Goal: Task Accomplishment & Management: Complete application form

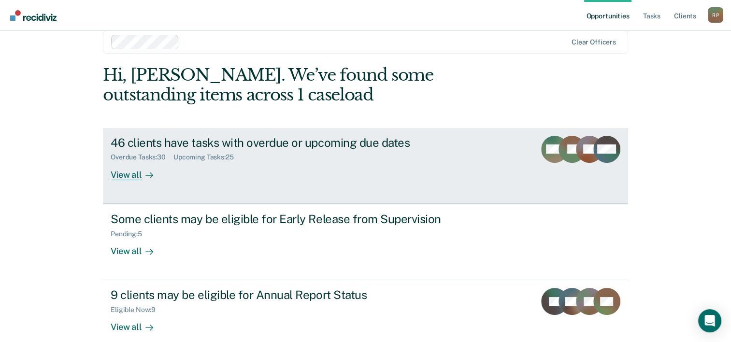
scroll to position [29, 0]
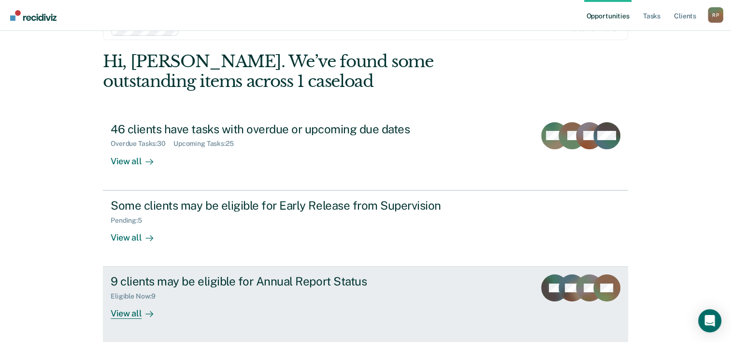
click at [285, 278] on div "9 clients may be eligible for Annual Report Status" at bounding box center [280, 281] width 339 height 14
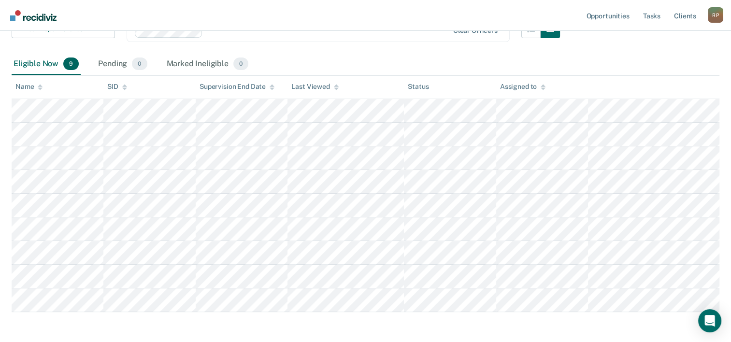
scroll to position [184, 0]
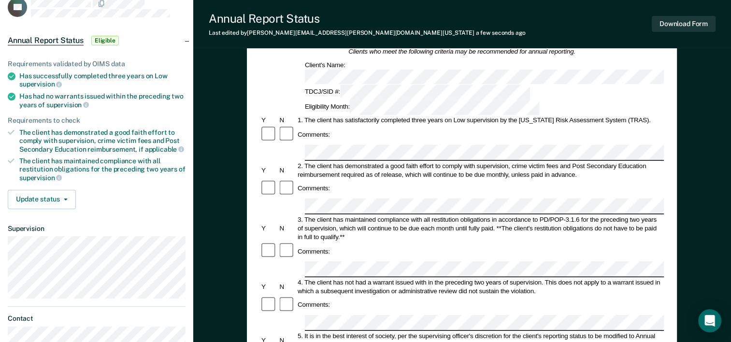
scroll to position [97, 0]
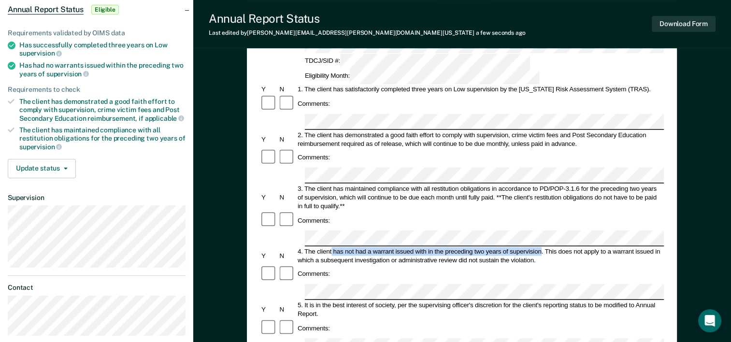
drag, startPoint x: 331, startPoint y: 184, endPoint x: 541, endPoint y: 186, distance: 209.7
click at [541, 247] on div "4. The client has not had a warrant issued with in the preceding two years of s…" at bounding box center [480, 255] width 368 height 17
drag, startPoint x: 541, startPoint y: 186, endPoint x: 532, endPoint y: 188, distance: 8.8
copy div "has not had a warrant issued with in the preceding two years of supervision"
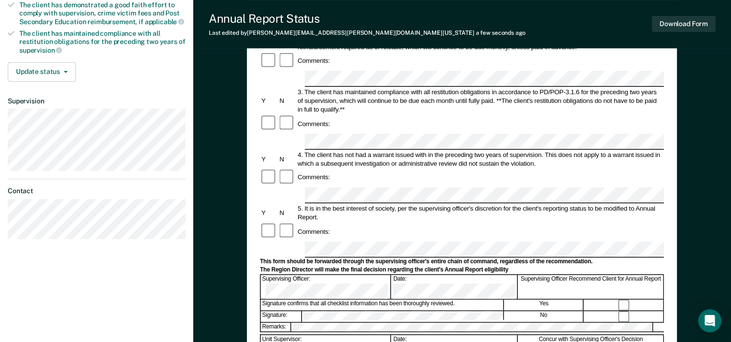
click at [490, 172] on form "Annual Reporting Checklist, Recommendation, and Determination Form Clients who …" at bounding box center [462, 240] width 404 height 681
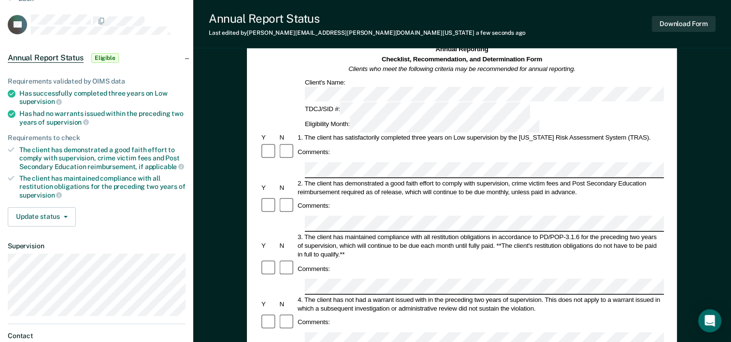
scroll to position [0, 0]
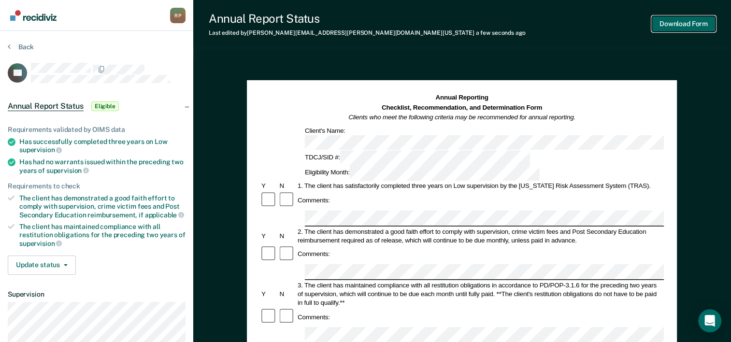
click at [672, 23] on button "Download Form" at bounding box center [684, 24] width 64 height 16
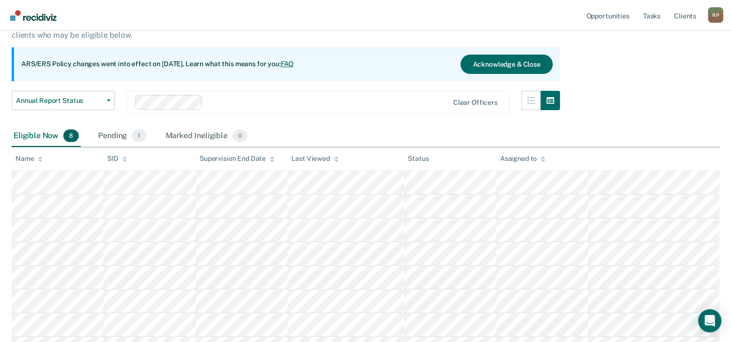
scroll to position [48, 0]
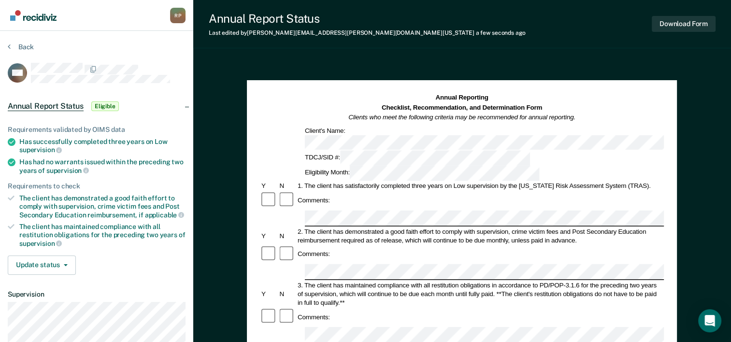
click at [340, 308] on div "Comments:" at bounding box center [462, 317] width 404 height 18
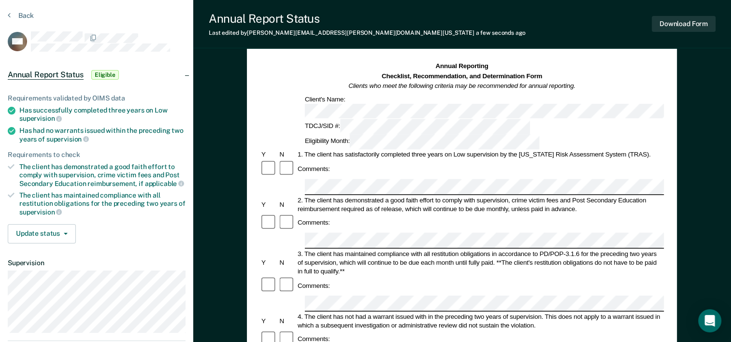
scroll to position [48, 0]
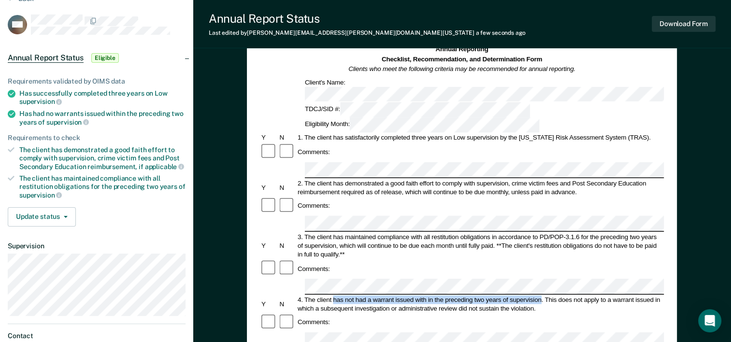
drag, startPoint x: 332, startPoint y: 232, endPoint x: 541, endPoint y: 235, distance: 208.2
click at [541, 295] on div "4. The client has not had a warrant issued with in the preceding two years of s…" at bounding box center [480, 303] width 368 height 17
copy div "has not had a warrant issued with in the preceding two years of supervision"
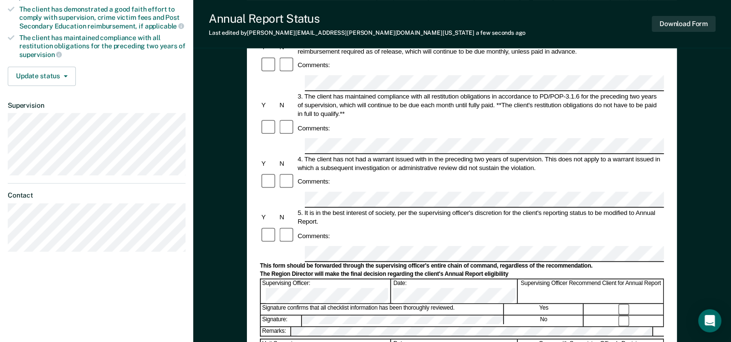
scroll to position [193, 0]
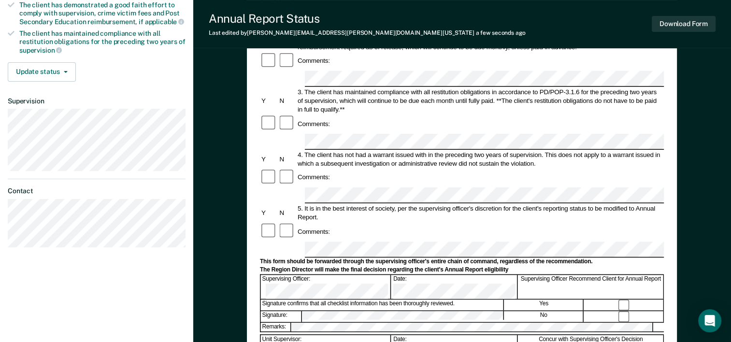
click at [497, 171] on form "Annual Reporting Checklist, Recommendation, and Determination Form Clients who …" at bounding box center [462, 240] width 404 height 681
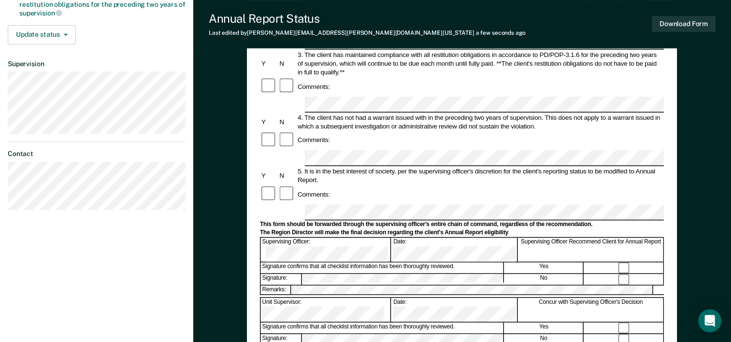
scroll to position [242, 0]
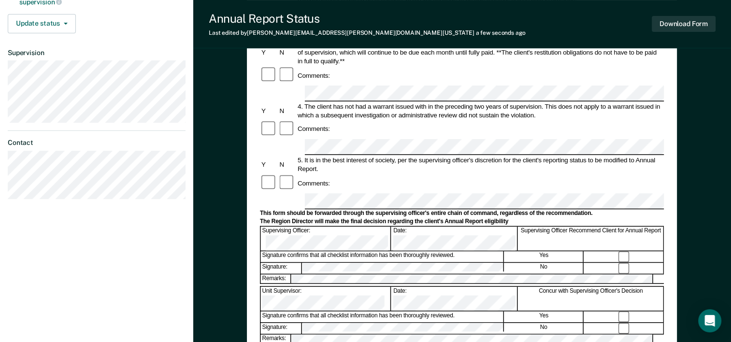
click at [72, 266] on div "[PERSON_NAME] R P Profile How it works Log Out Back WB Annual Report Status Eli…" at bounding box center [96, 93] width 193 height 671
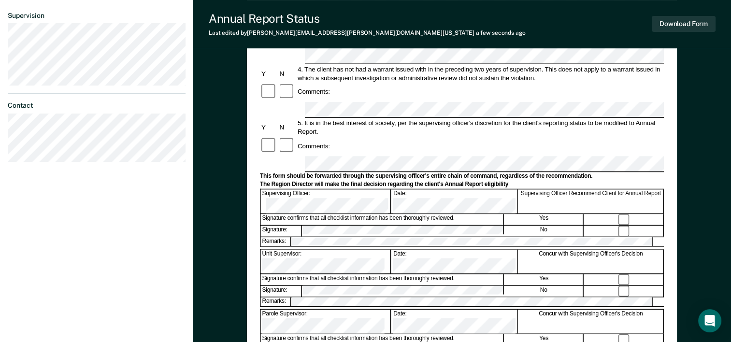
scroll to position [290, 0]
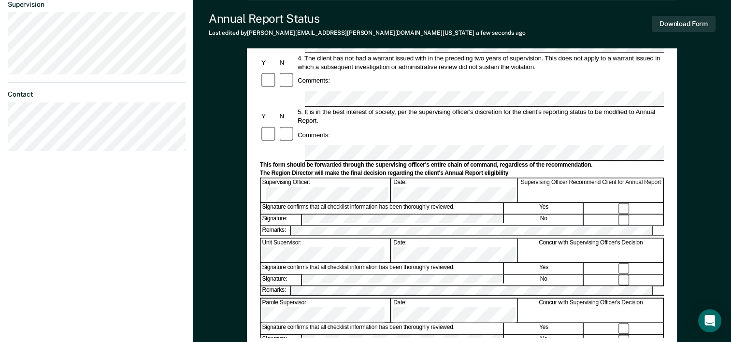
click at [76, 205] on div "[PERSON_NAME] R P Profile How it works Log Out Back WB Annual Report Status Eli…" at bounding box center [96, 45] width 193 height 671
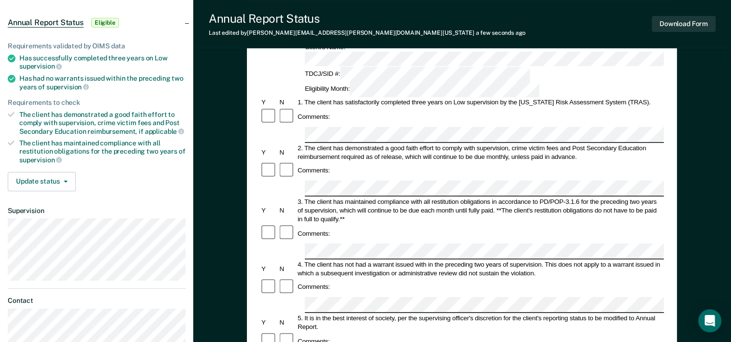
scroll to position [0, 0]
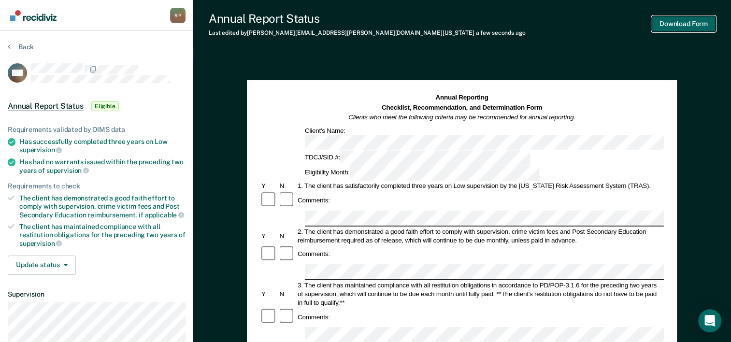
click at [671, 25] on button "Download Form" at bounding box center [684, 24] width 64 height 16
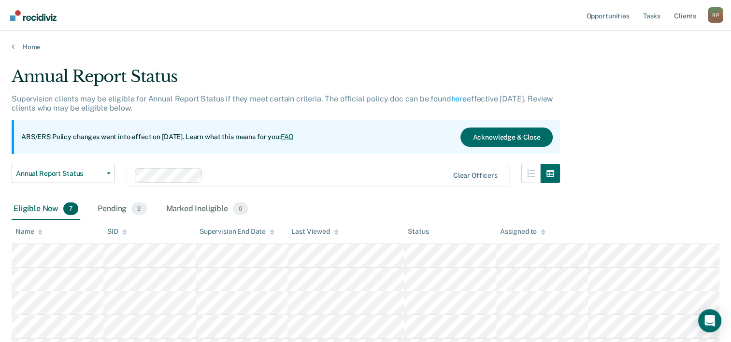
scroll to position [48, 0]
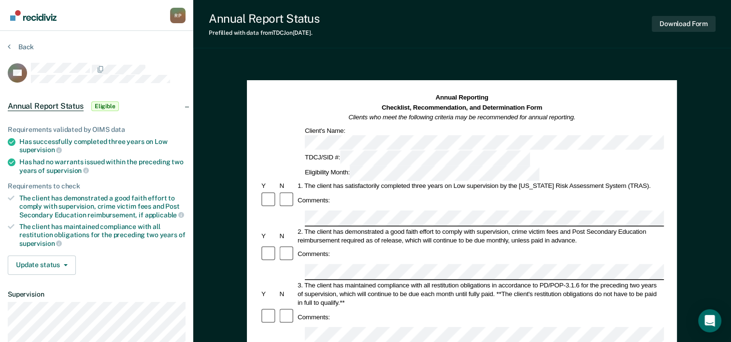
drag, startPoint x: 134, startPoint y: 60, endPoint x: 125, endPoint y: 62, distance: 9.4
drag, startPoint x: 125, startPoint y: 62, endPoint x: 103, endPoint y: 55, distance: 22.9
click at [104, 54] on div "Back" at bounding box center [97, 53] width 178 height 20
drag, startPoint x: 333, startPoint y: 281, endPoint x: 541, endPoint y: 284, distance: 207.3
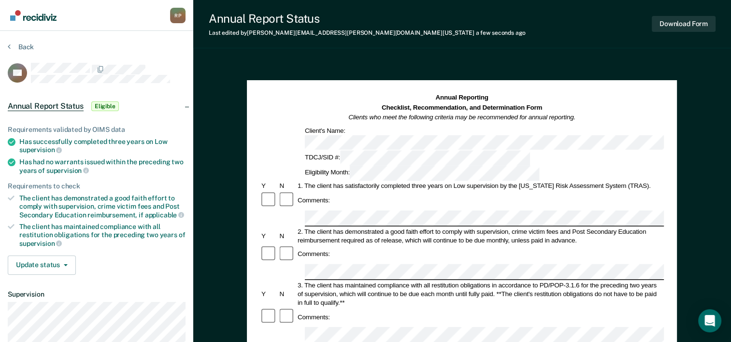
drag, startPoint x: 541, startPoint y: 284, endPoint x: 529, endPoint y: 285, distance: 11.6
copy div "has not had a warrant issued with in the preceding two years of supervision"
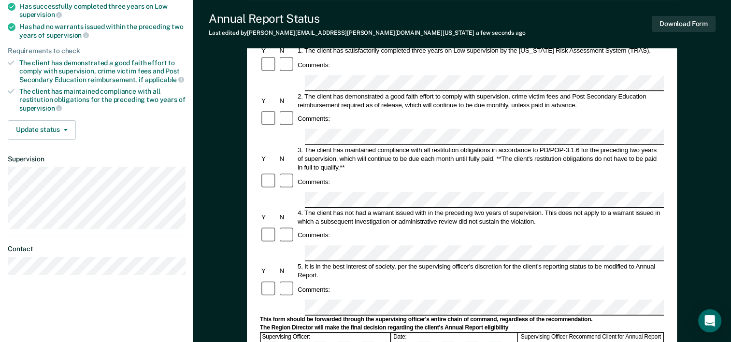
scroll to position [145, 0]
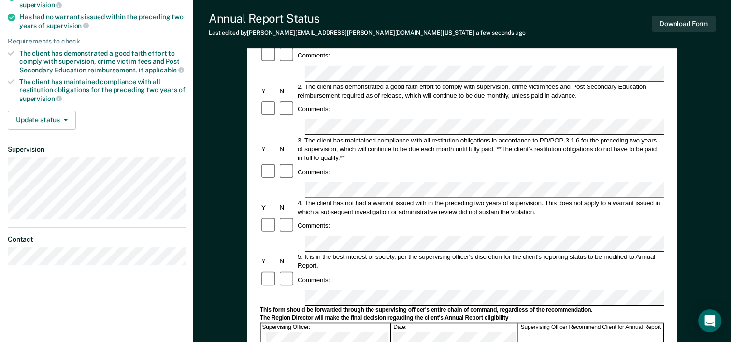
click at [379, 271] on div "Comments:" at bounding box center [462, 280] width 404 height 18
click at [490, 220] on form "Annual Reporting Checklist, Recommendation, and Determination Form Clients who …" at bounding box center [462, 288] width 404 height 681
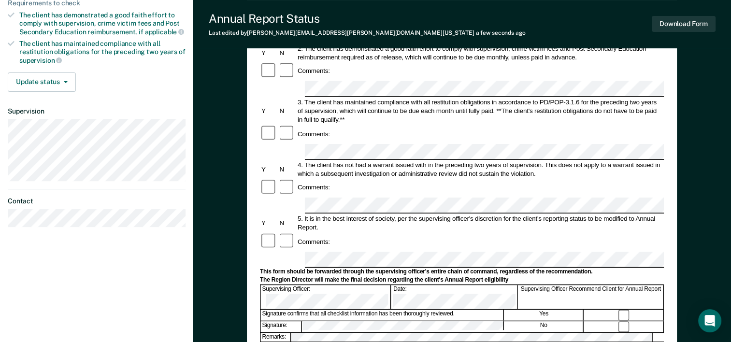
scroll to position [242, 0]
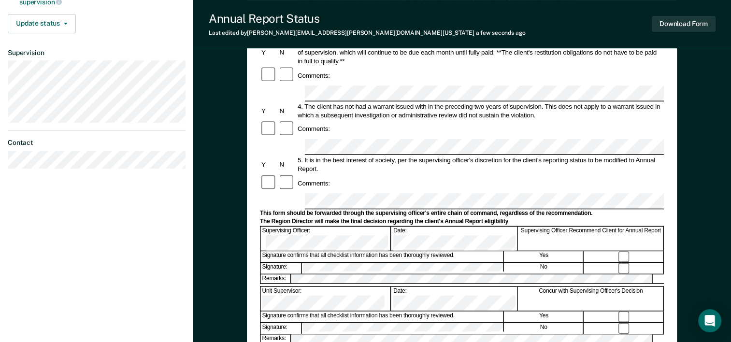
click at [73, 233] on div "[PERSON_NAME] R P Profile How it works Log Out Back TD Annual Report Status Eli…" at bounding box center [96, 93] width 193 height 671
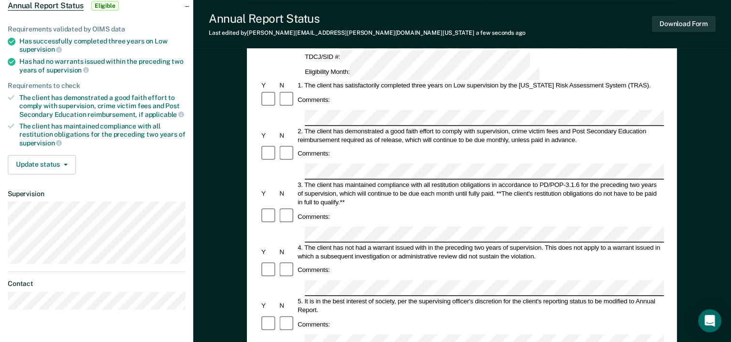
scroll to position [97, 0]
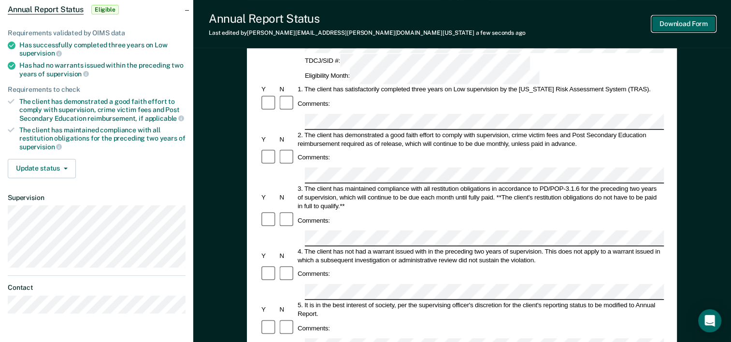
click at [698, 26] on button "Download Form" at bounding box center [684, 24] width 64 height 16
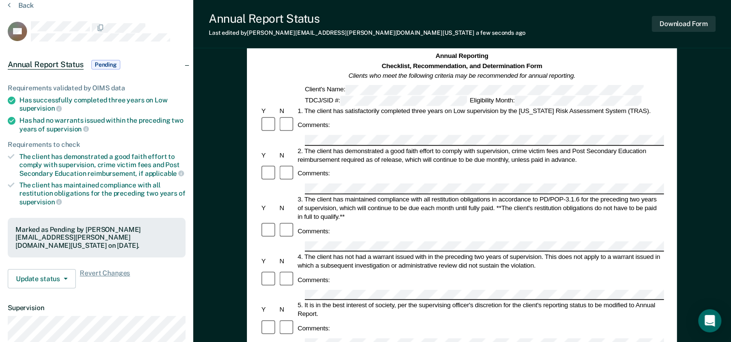
scroll to position [0, 0]
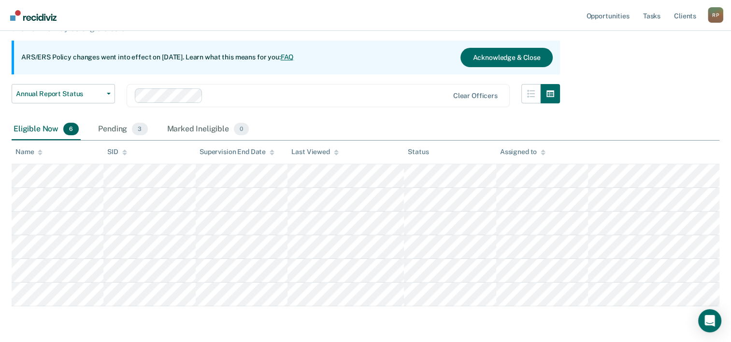
scroll to position [112, 0]
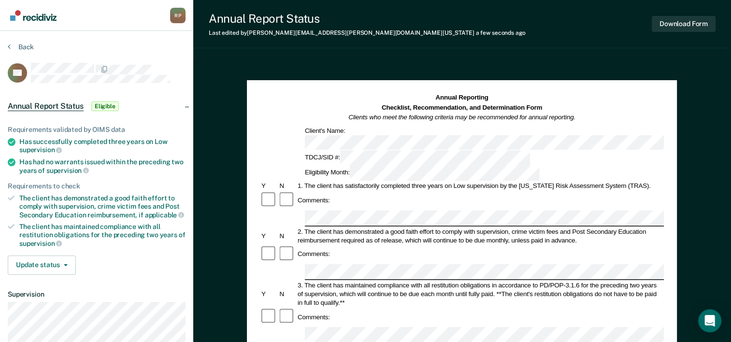
scroll to position [48, 0]
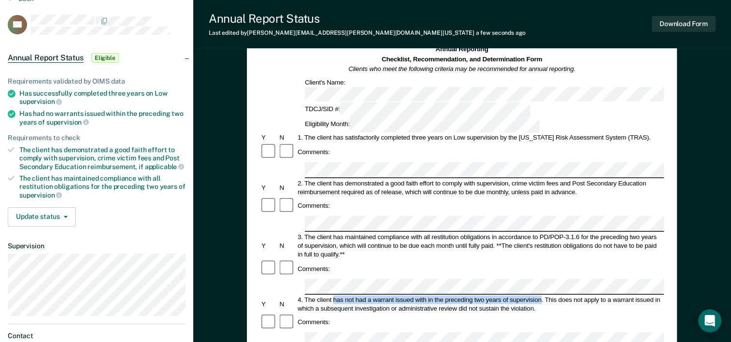
drag, startPoint x: 333, startPoint y: 233, endPoint x: 541, endPoint y: 238, distance: 207.3
click at [541, 295] on div "4. The client has not had a warrant issued with in the preceding two years of s…" at bounding box center [480, 303] width 368 height 17
drag, startPoint x: 541, startPoint y: 238, endPoint x: 535, endPoint y: 237, distance: 5.4
copy div "has not had a warrant issued with in the preceding two years of supervision"
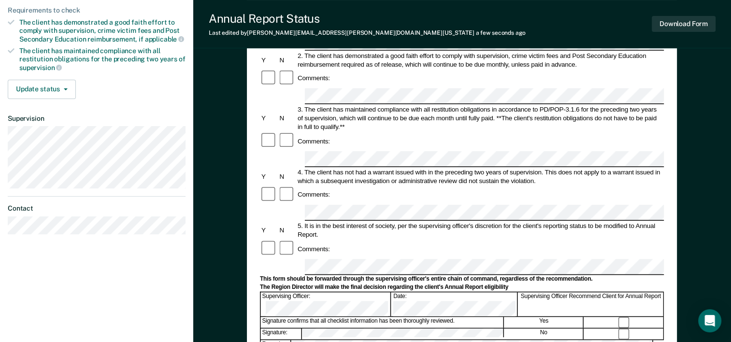
scroll to position [193, 0]
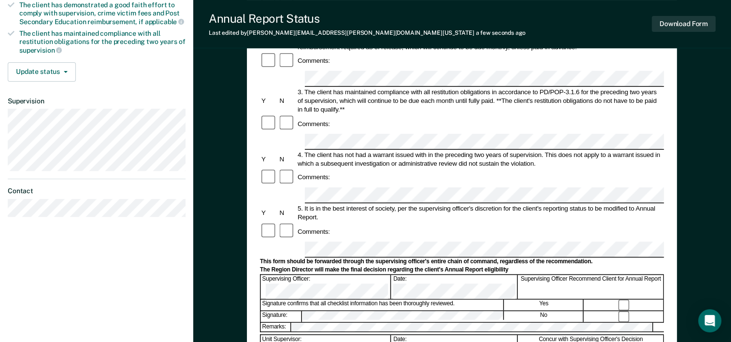
click at [71, 297] on div "[PERSON_NAME] R P Profile How it works Log Out Back RC Annual Report Status Eli…" at bounding box center [96, 142] width 193 height 671
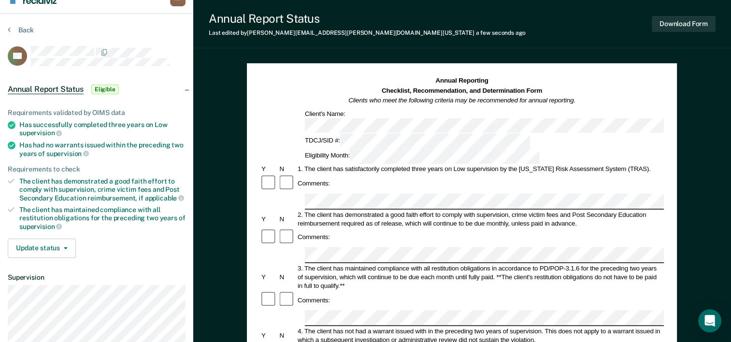
scroll to position [0, 0]
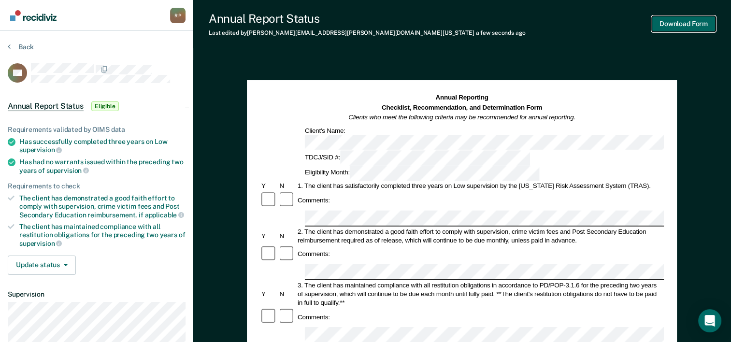
click at [685, 23] on button "Download Form" at bounding box center [684, 24] width 64 height 16
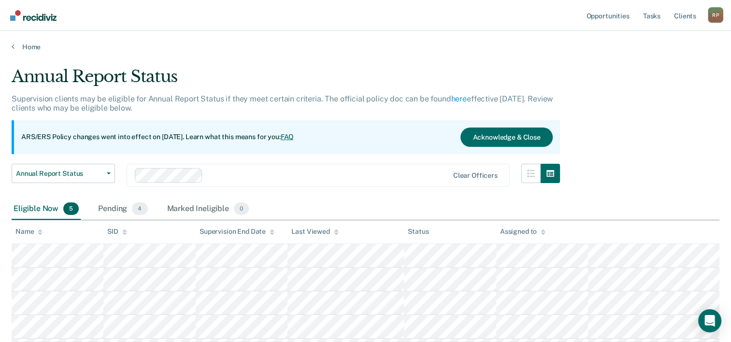
scroll to position [89, 0]
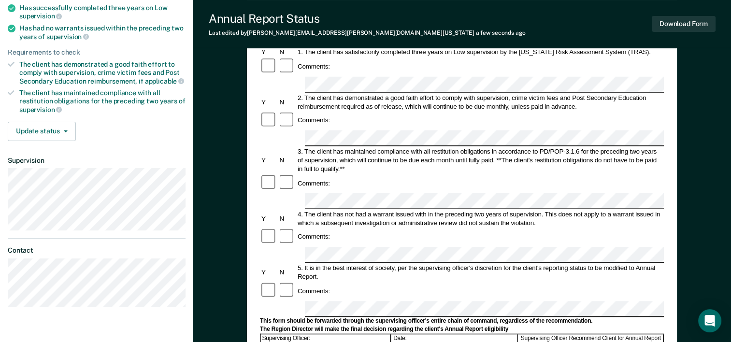
scroll to position [193, 0]
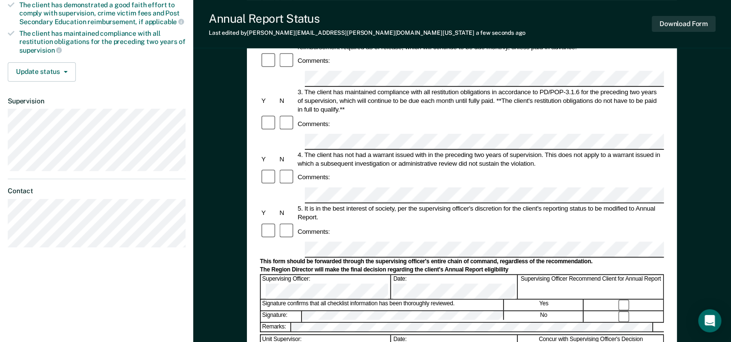
drag, startPoint x: 90, startPoint y: 316, endPoint x: 97, endPoint y: 315, distance: 6.8
click at [90, 315] on div "[PERSON_NAME] R P Profile How it works Log Out Back JM Annual Report Status Eli…" at bounding box center [96, 142] width 193 height 671
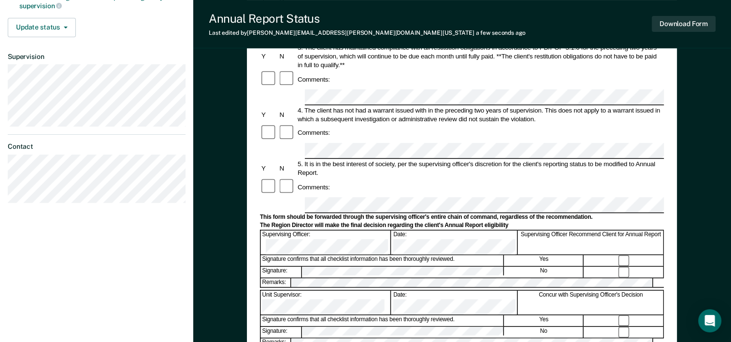
scroll to position [290, 0]
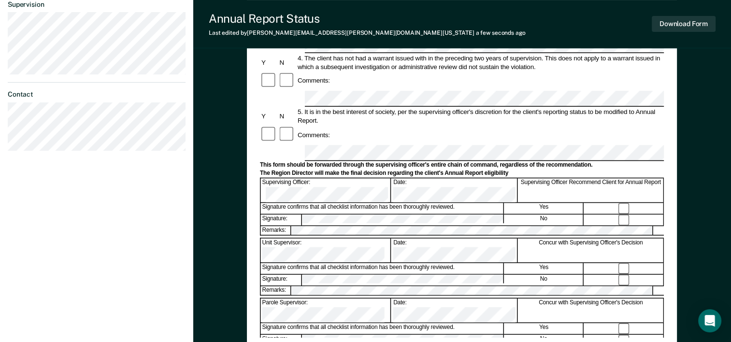
drag, startPoint x: 104, startPoint y: 327, endPoint x: 138, endPoint y: 323, distance: 34.0
click at [104, 327] on div "[PERSON_NAME] R P Profile How it works Log Out Back JM Annual Report Status Eli…" at bounding box center [96, 45] width 193 height 671
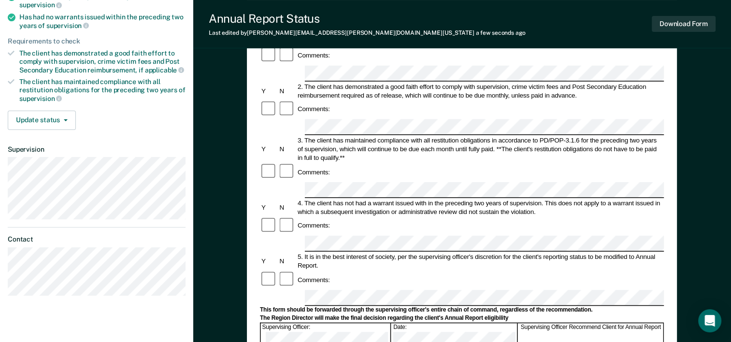
scroll to position [0, 0]
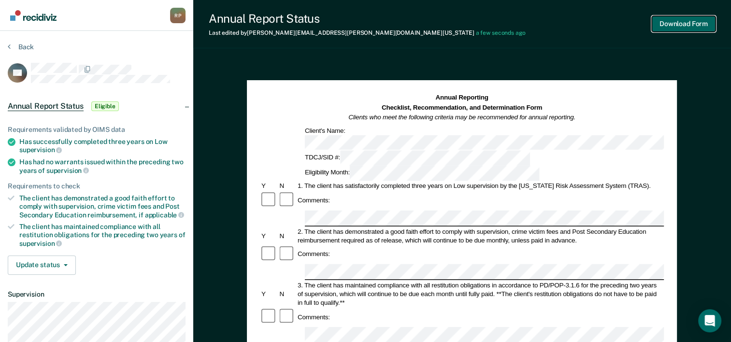
click at [666, 27] on button "Download Form" at bounding box center [684, 24] width 64 height 16
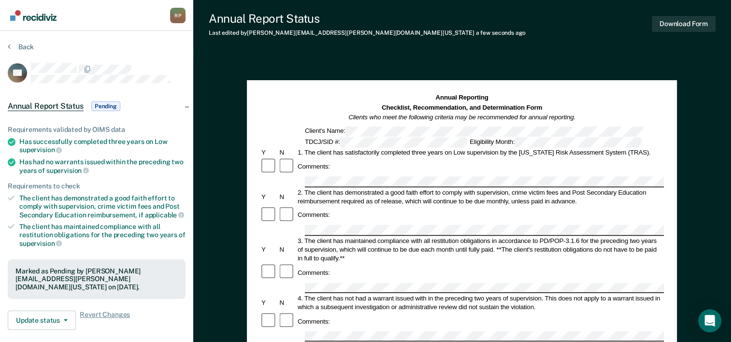
scroll to position [65, 0]
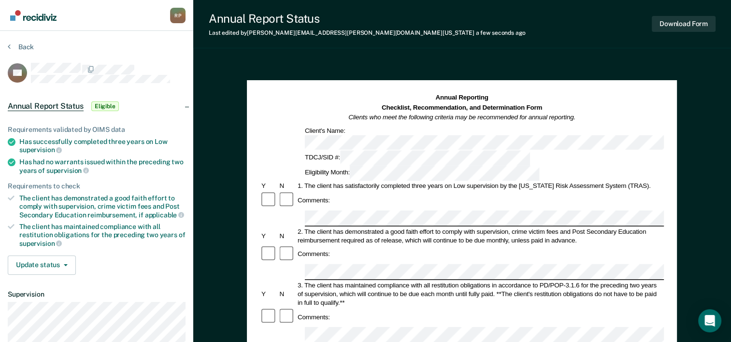
scroll to position [48, 0]
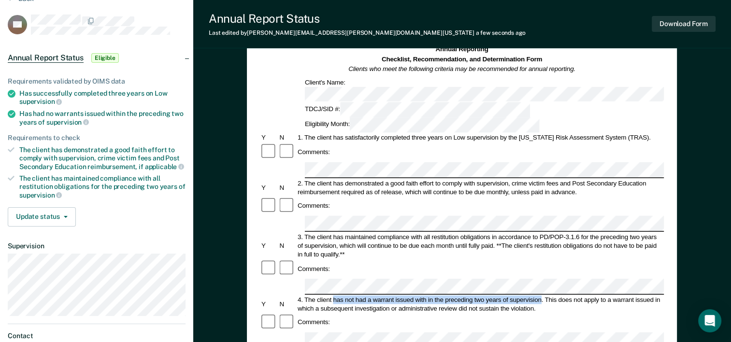
drag, startPoint x: 334, startPoint y: 232, endPoint x: 541, endPoint y: 237, distance: 207.3
click at [541, 295] on div "4. The client has not had a warrant issued with in the preceding two years of s…" at bounding box center [480, 303] width 368 height 17
drag, startPoint x: 541, startPoint y: 237, endPoint x: 532, endPoint y: 234, distance: 9.8
copy div "has not had a warrant issued with in the preceding two years of supervision"
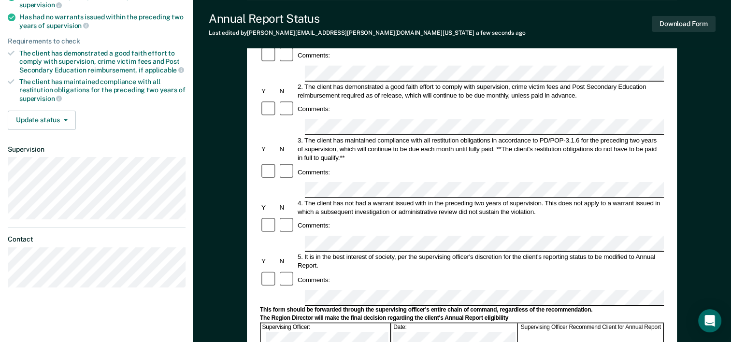
scroll to position [193, 0]
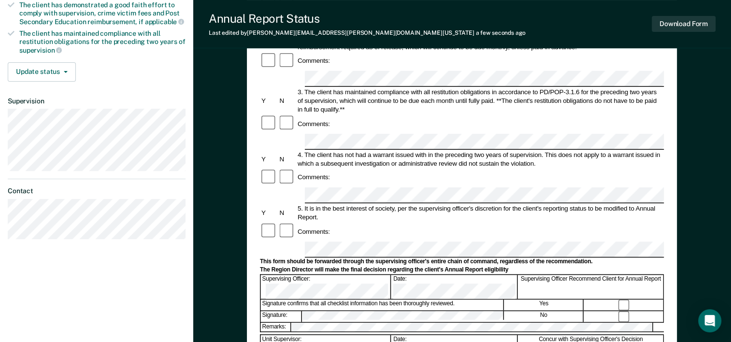
click at [87, 330] on div "[PERSON_NAME] R P Profile How it works Log Out Back BB Annual Report Status Eli…" at bounding box center [96, 142] width 193 height 671
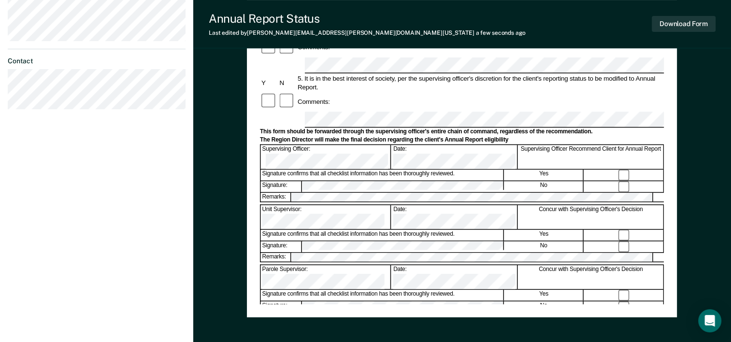
scroll to position [338, 0]
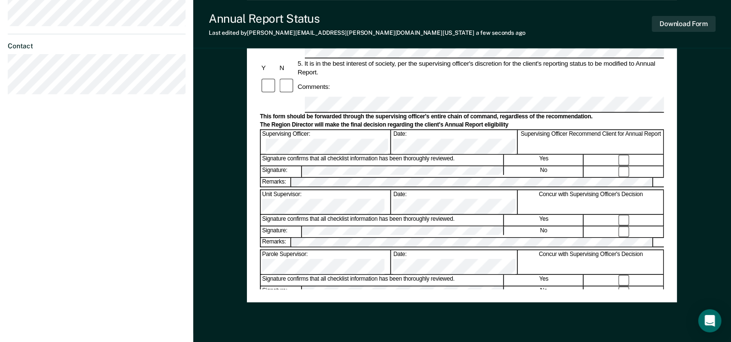
drag, startPoint x: 50, startPoint y: 245, endPoint x: 112, endPoint y: 243, distance: 61.4
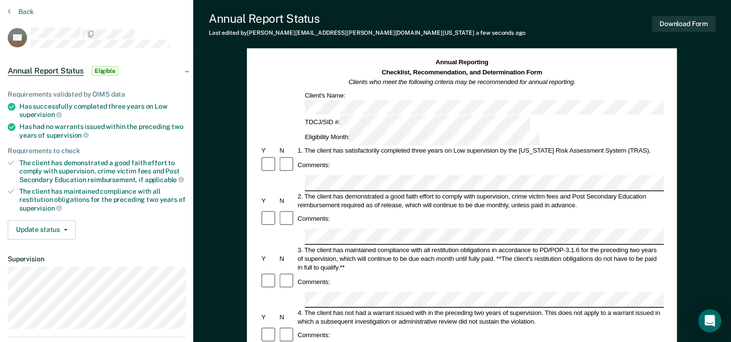
scroll to position [0, 0]
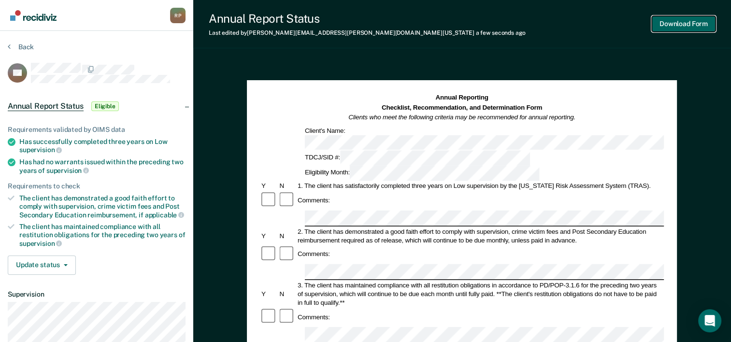
click at [690, 23] on button "Download Form" at bounding box center [684, 24] width 64 height 16
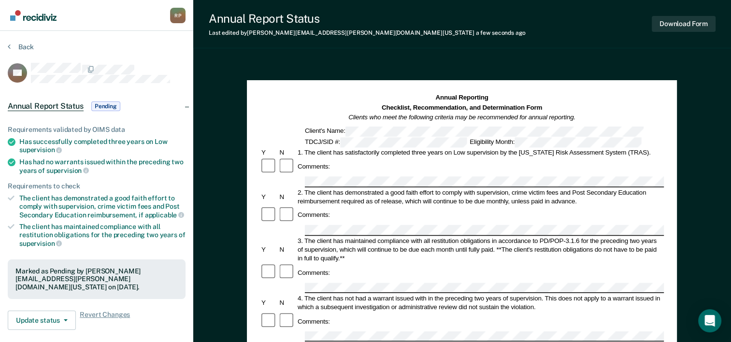
scroll to position [42, 0]
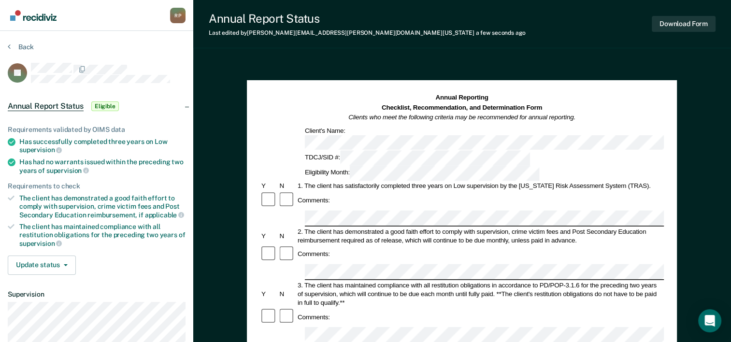
drag, startPoint x: 334, startPoint y: 283, endPoint x: 541, endPoint y: 280, distance: 206.8
drag, startPoint x: 541, startPoint y: 280, endPoint x: 535, endPoint y: 283, distance: 6.5
copy div "has not had a warrant issued with in the preceding two years of supervision"
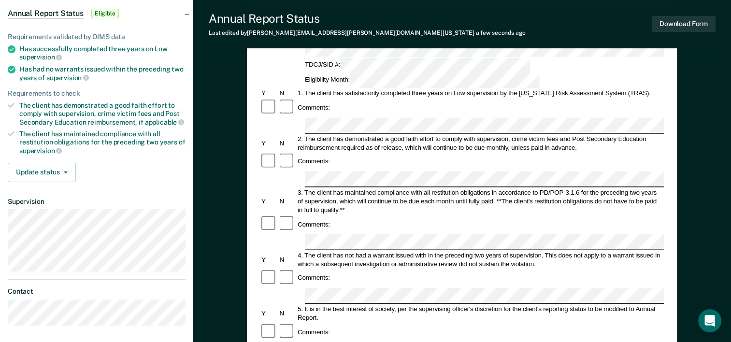
scroll to position [145, 0]
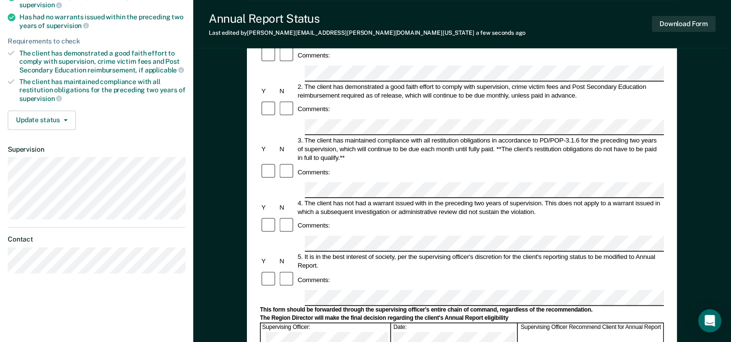
click at [475, 224] on form "Annual Reporting Checklist, Recommendation, and Determination Form Clients who …" at bounding box center [462, 288] width 404 height 681
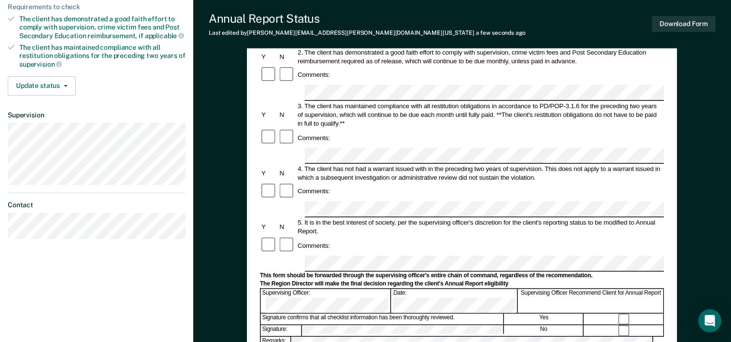
scroll to position [193, 0]
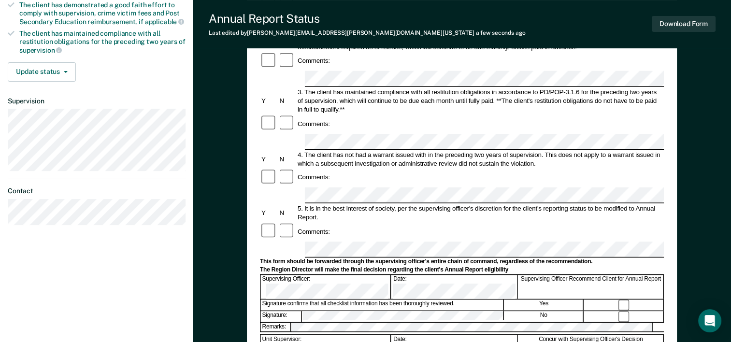
click at [77, 265] on div "[PERSON_NAME] R P Profile How it works Log Out Back JP Annual Report Status Eli…" at bounding box center [96, 142] width 193 height 671
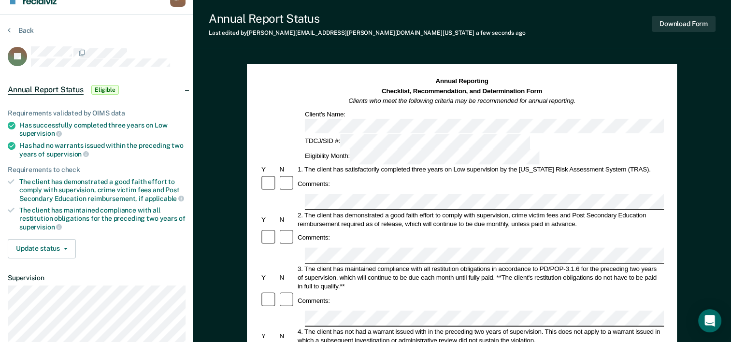
scroll to position [0, 0]
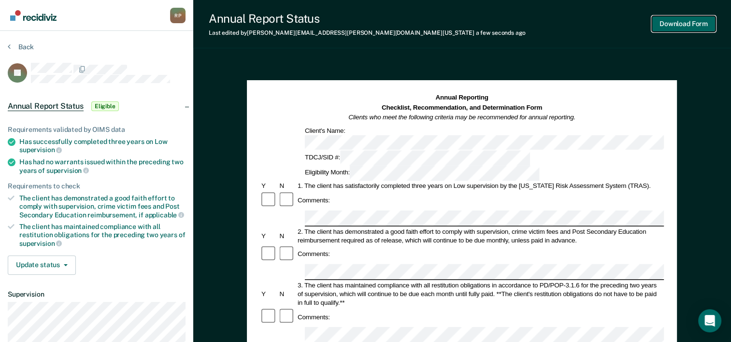
click at [669, 22] on button "Download Form" at bounding box center [684, 24] width 64 height 16
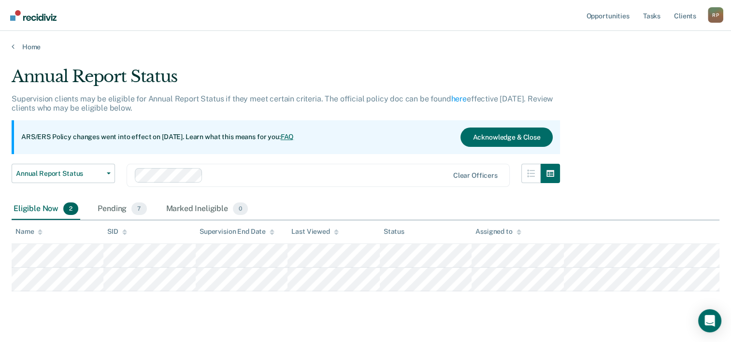
scroll to position [17, 0]
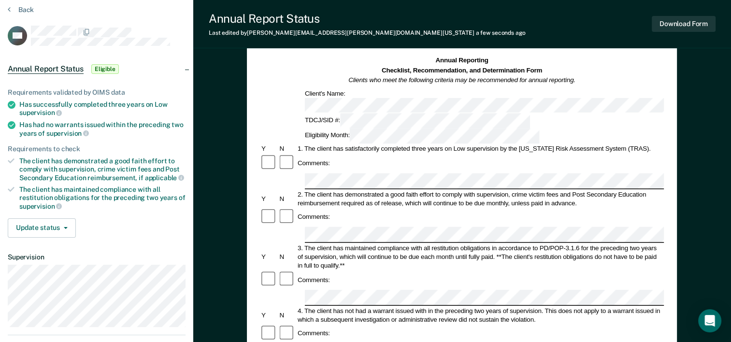
scroll to position [48, 0]
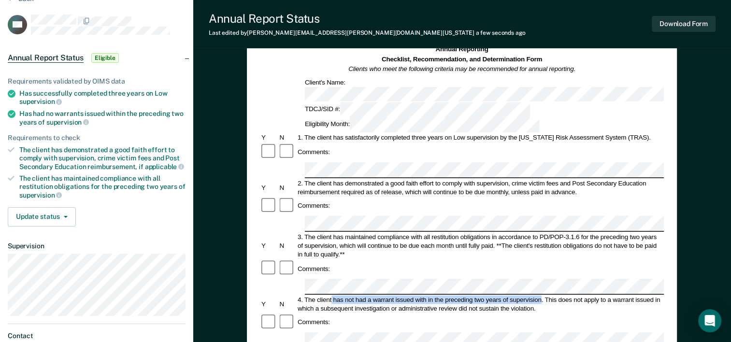
drag, startPoint x: 332, startPoint y: 233, endPoint x: 541, endPoint y: 238, distance: 209.2
click at [541, 295] on div "4. The client has not had a warrant issued with in the preceding two years of s…" at bounding box center [480, 303] width 368 height 17
drag, startPoint x: 541, startPoint y: 238, endPoint x: 530, endPoint y: 236, distance: 10.8
copy div "has not had a warrant issued with in the preceding two years of supervision"
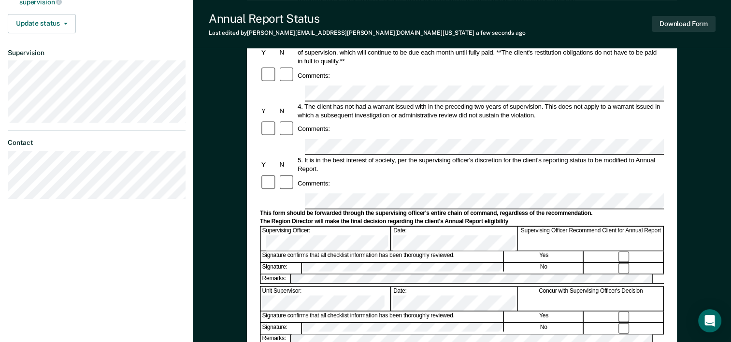
click at [63, 254] on div "[PERSON_NAME] R P Profile How it works Log Out Back NR Annual Report Status Eli…" at bounding box center [96, 93] width 193 height 671
drag, startPoint x: 97, startPoint y: 319, endPoint x: 114, endPoint y: 319, distance: 17.4
click at [97, 319] on div "[PERSON_NAME] R P Profile How it works Log Out Back NR Annual Report Status Eli…" at bounding box center [96, 93] width 193 height 671
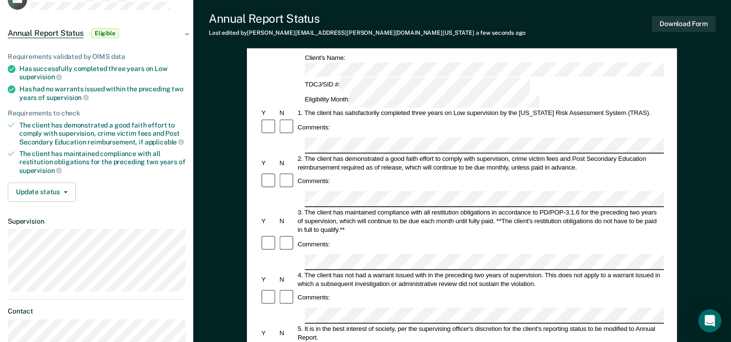
scroll to position [0, 0]
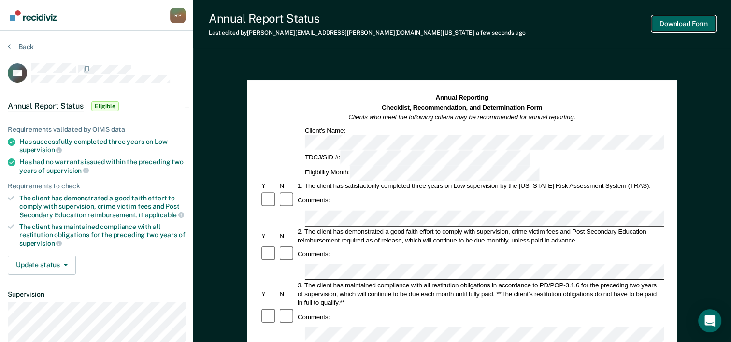
click at [672, 24] on button "Download Form" at bounding box center [684, 24] width 64 height 16
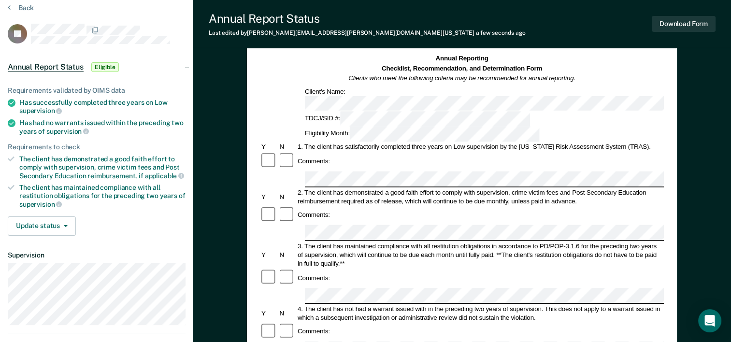
scroll to position [97, 0]
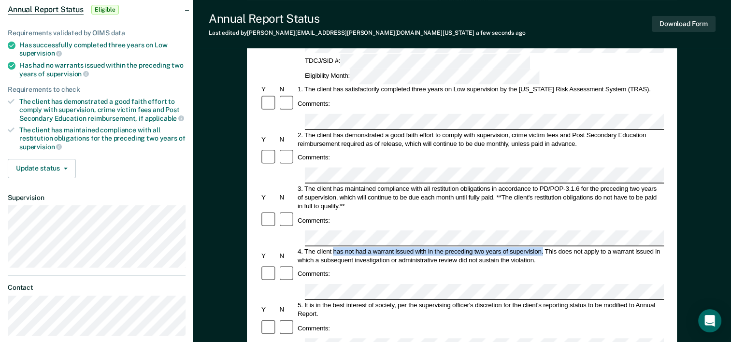
drag, startPoint x: 334, startPoint y: 185, endPoint x: 542, endPoint y: 185, distance: 208.2
click at [542, 247] on div "4. The client has not had a warrant issued with in the preceding two years of s…" at bounding box center [480, 255] width 368 height 17
drag, startPoint x: 542, startPoint y: 185, endPoint x: 535, endPoint y: 186, distance: 7.3
copy div "has not had a warrant issued with in the preceding two years of supervision."
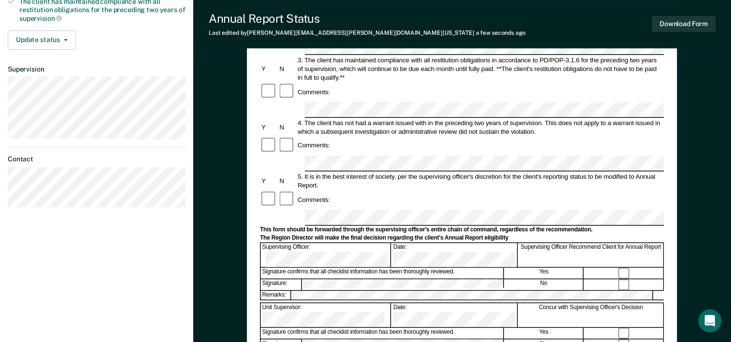
scroll to position [242, 0]
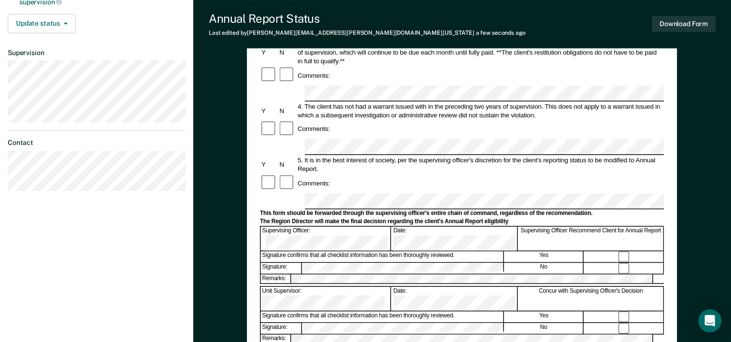
drag, startPoint x: 133, startPoint y: 334, endPoint x: 168, endPoint y: 321, distance: 37.1
click at [133, 334] on div "[PERSON_NAME] R P Profile How it works Log Out Back JB Annual Report Status Eli…" at bounding box center [96, 93] width 193 height 671
click at [96, 323] on div "[PERSON_NAME] R P Profile How it works Log Out Back JB Annual Report Status Eli…" at bounding box center [96, 93] width 193 height 671
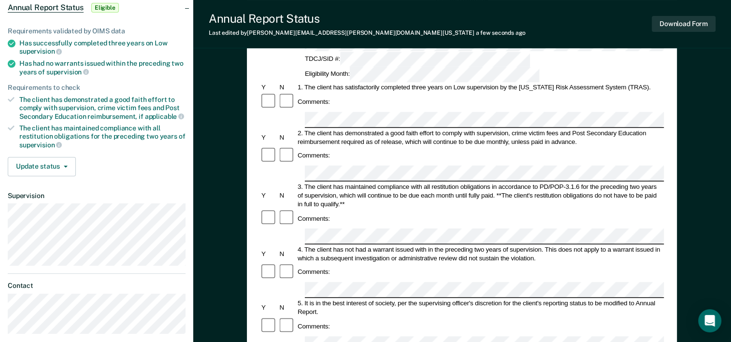
scroll to position [0, 0]
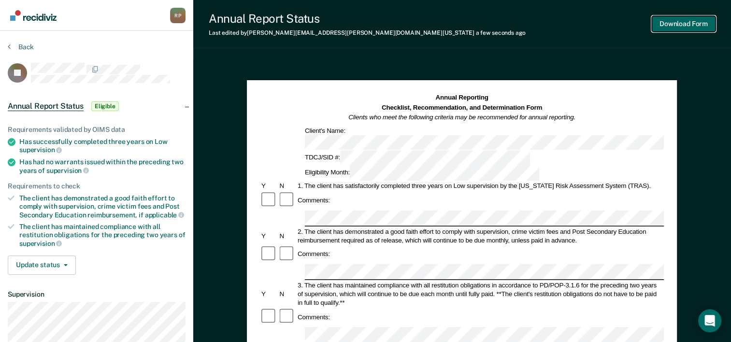
click at [683, 24] on button "Download Form" at bounding box center [684, 24] width 64 height 16
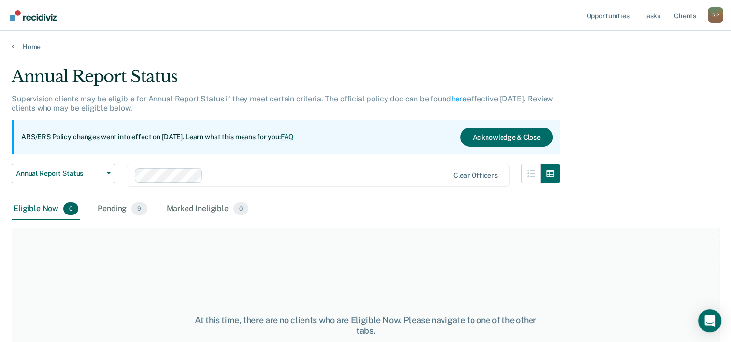
click at [25, 15] on img "Go to Recidiviz Home" at bounding box center [33, 15] width 46 height 11
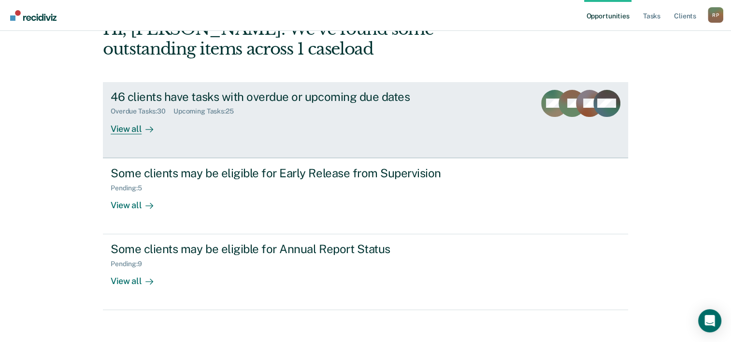
scroll to position [68, 0]
